Goal: Find contact information: Find contact information

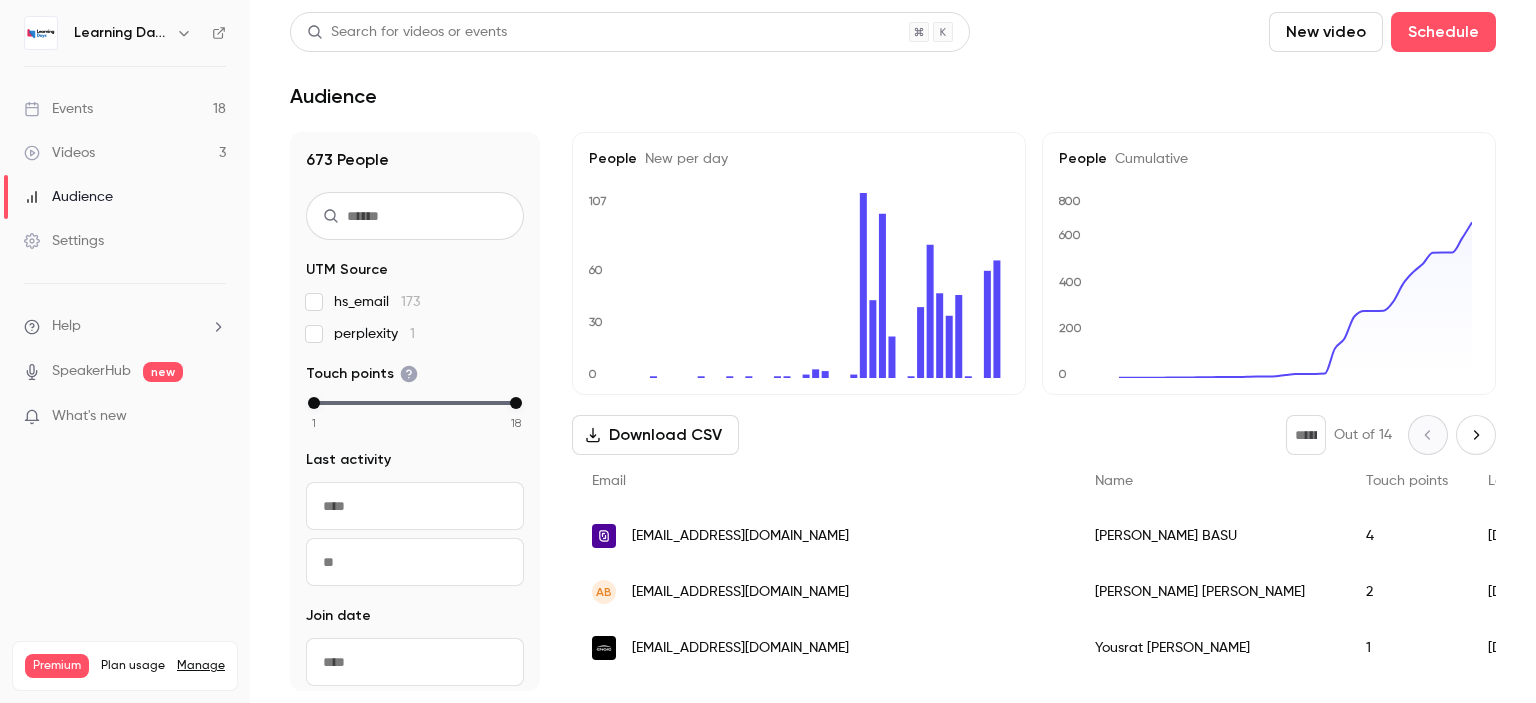
click at [126, 192] on link "Audience" at bounding box center [125, 197] width 250 height 44
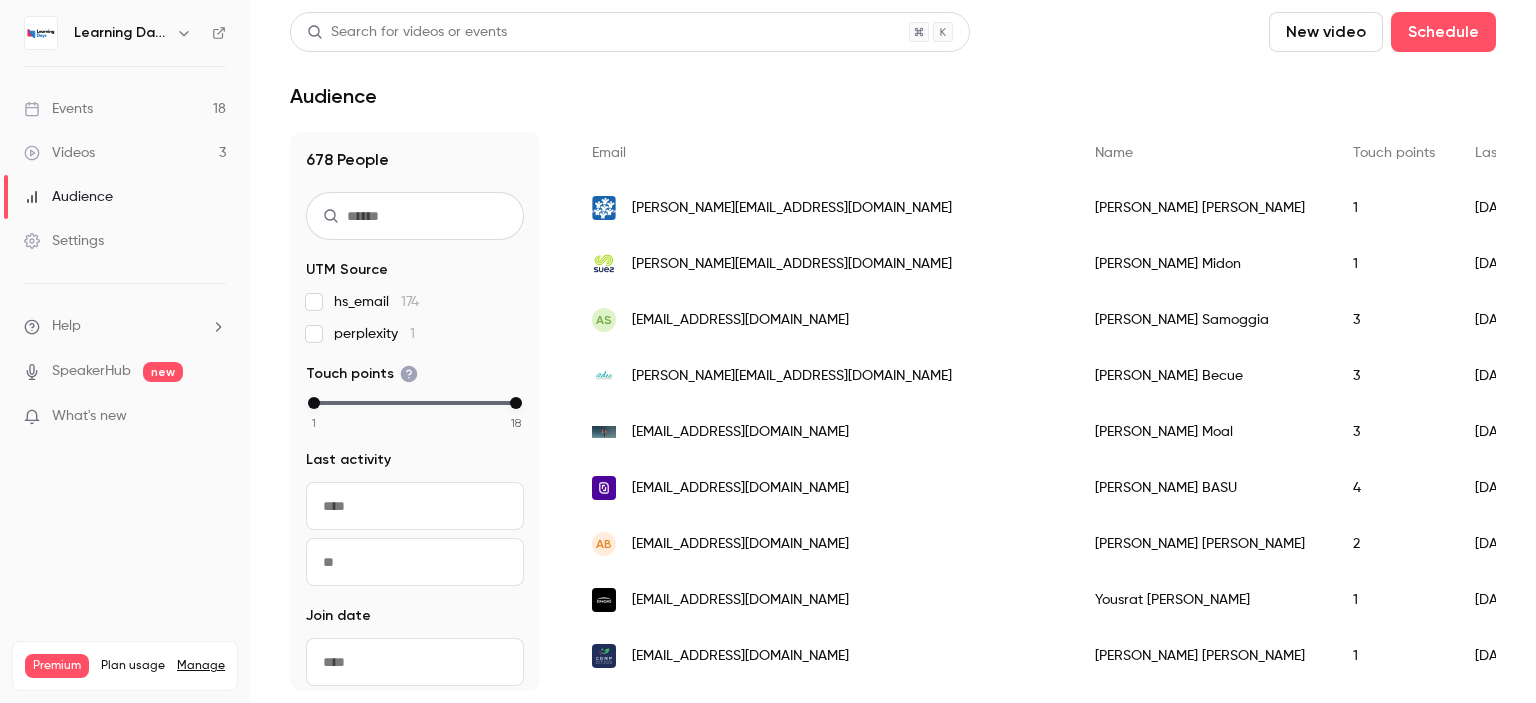
scroll to position [333, 0]
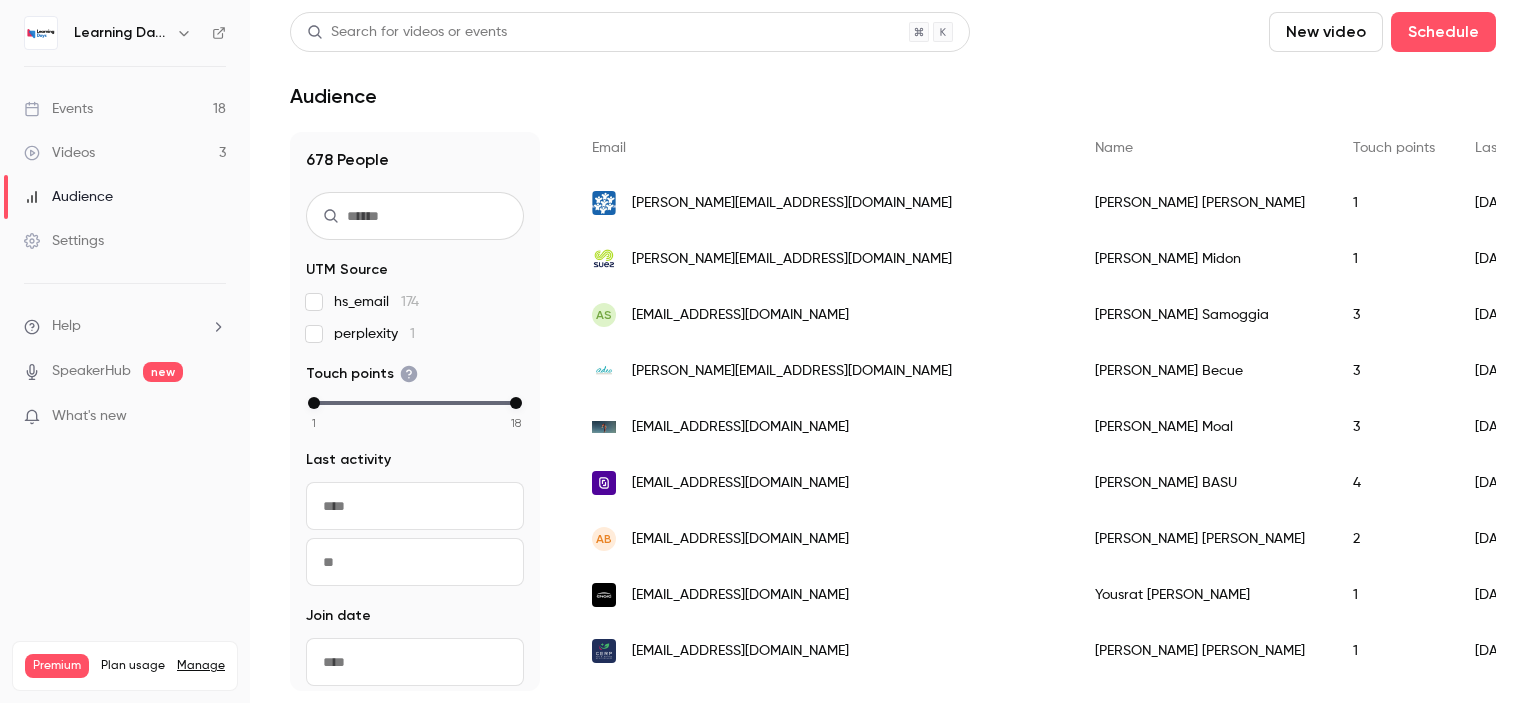
click at [732, 212] on span "[PERSON_NAME][EMAIL_ADDRESS][DOMAIN_NAME]" at bounding box center [792, 203] width 320 height 21
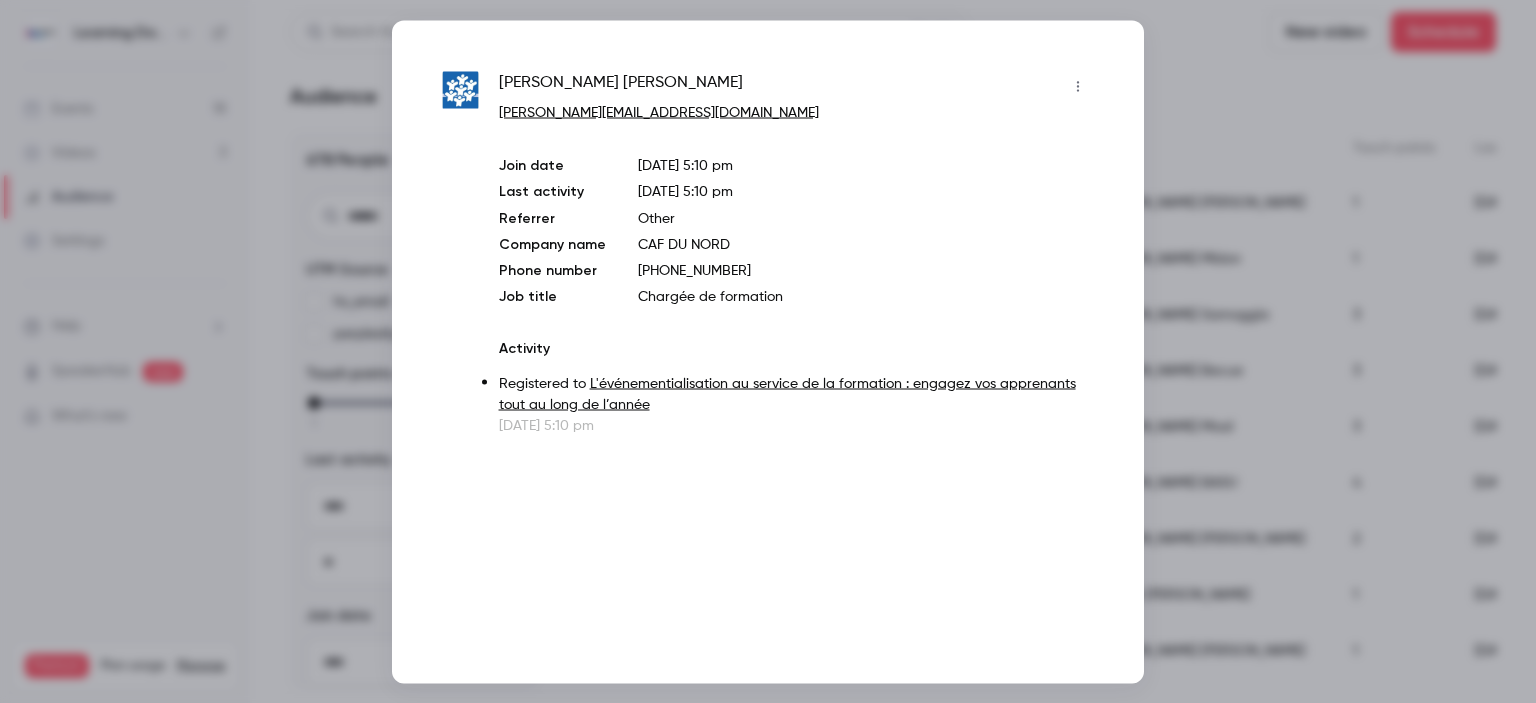
click at [701, 410] on p "Registered to L'événementialisation au service de la formation : engagez vos ap…" at bounding box center [796, 394] width 595 height 42
drag, startPoint x: 710, startPoint y: 118, endPoint x: 500, endPoint y: 111, distance: 210.1
click at [500, 111] on p "[PERSON_NAME][EMAIL_ADDRESS][DOMAIN_NAME]" at bounding box center [796, 112] width 595 height 21
copy link "[EMAIL_ADDRESS][DOMAIN_NAME]"
click at [1238, 71] on div at bounding box center [768, 351] width 1536 height 703
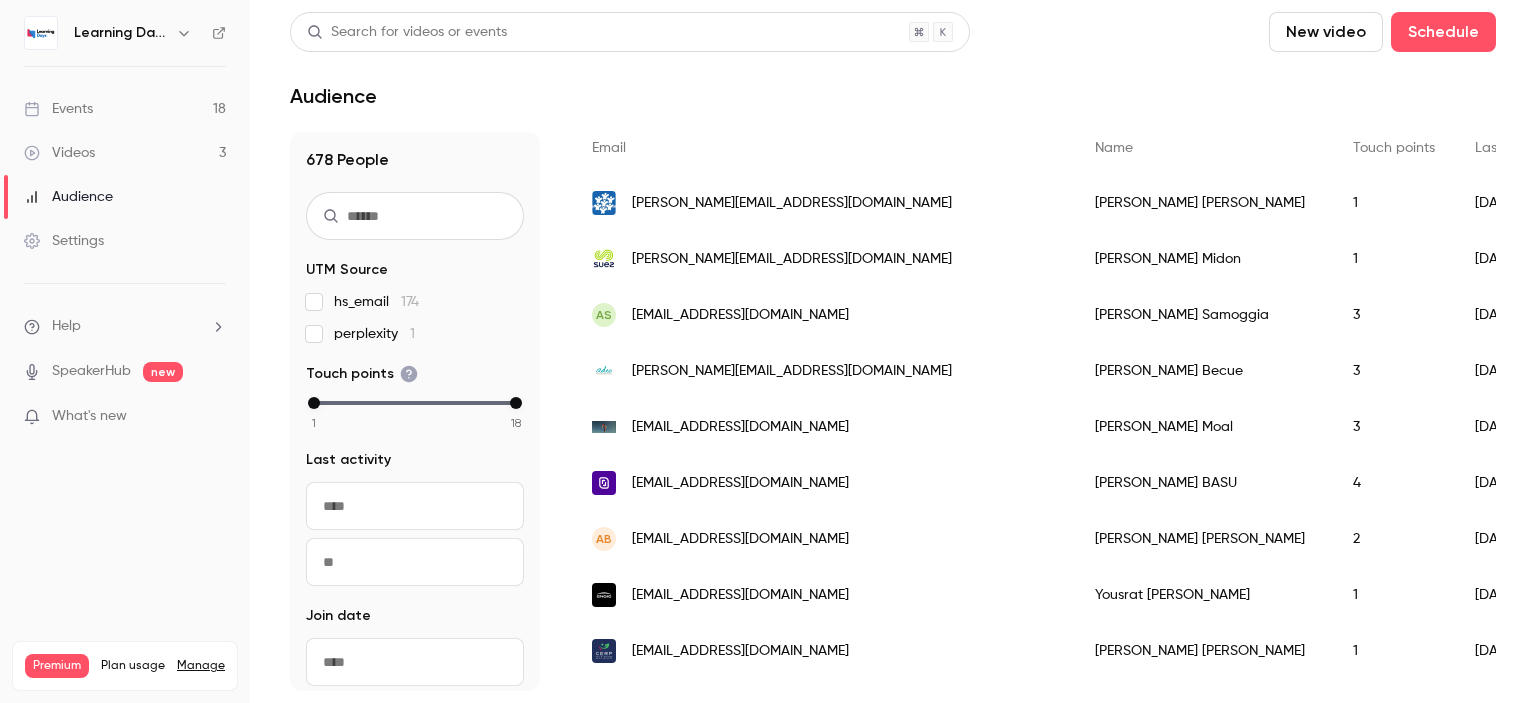
click at [134, 107] on link "Events 18" at bounding box center [125, 109] width 250 height 44
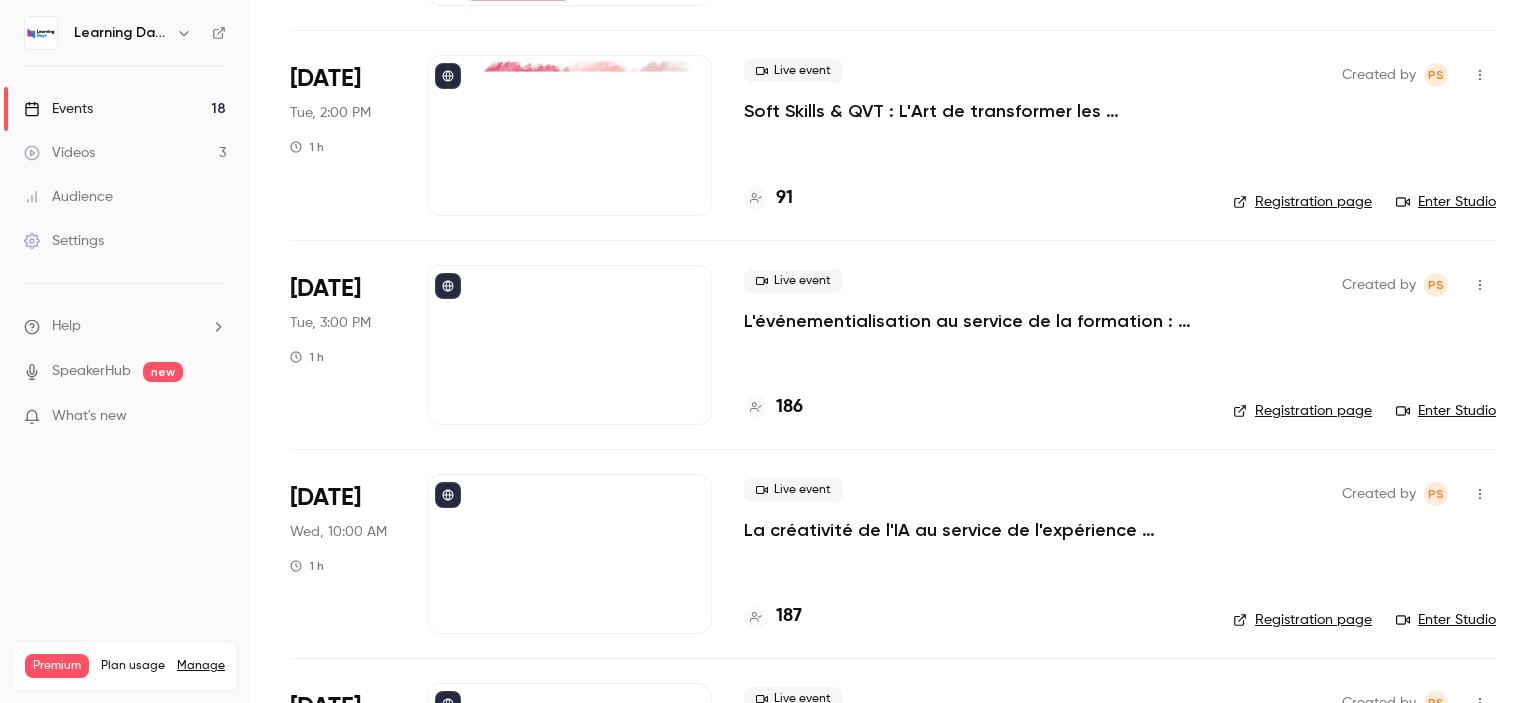
scroll to position [953, 0]
